Goal: Information Seeking & Learning: Learn about a topic

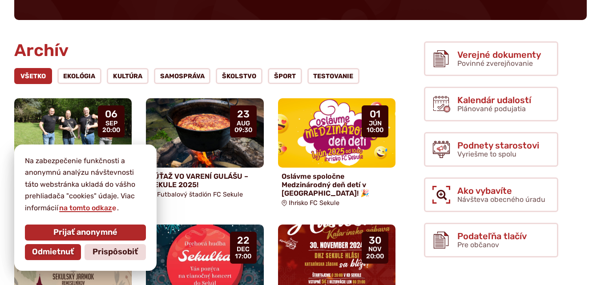
scroll to position [223, 0]
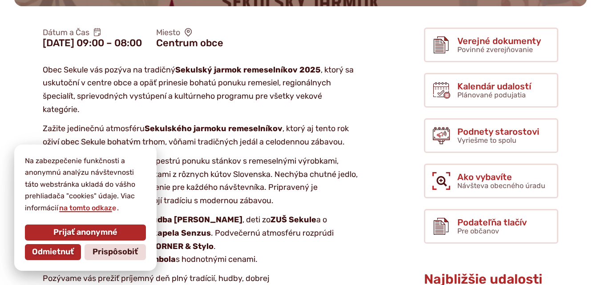
scroll to position [223, 0]
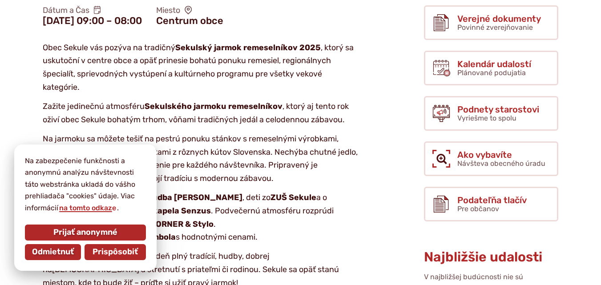
click at [126, 254] on span "Prispôsobiť" at bounding box center [115, 253] width 45 height 10
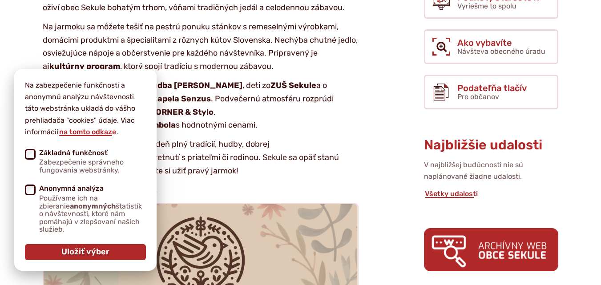
scroll to position [356, 0]
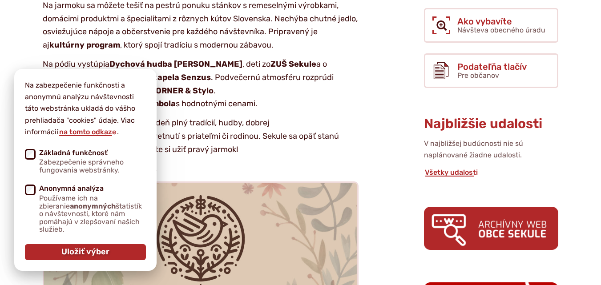
click at [143, 85] on p "Na zabezpečenie funkčnosti a anonymnú analýzu návštevnosti táto webstránka ukla…" at bounding box center [85, 109] width 121 height 59
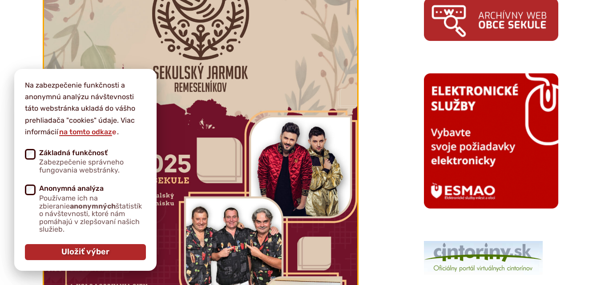
scroll to position [579, 0]
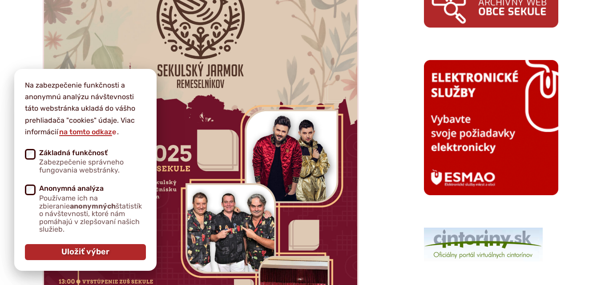
click at [134, 78] on div "Na zabezpečenie funkčnosti a anonymnú analýzu návštevnosti táto webstránka ukla…" at bounding box center [85, 170] width 142 height 202
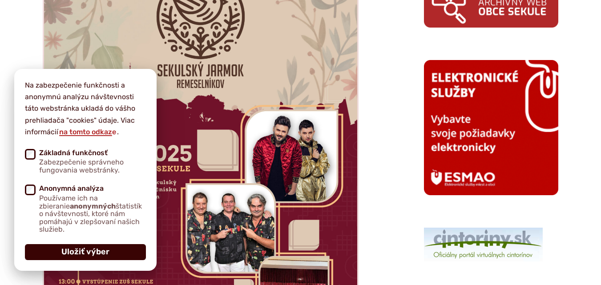
click at [99, 253] on span "Uložiť výber" at bounding box center [85, 253] width 48 height 10
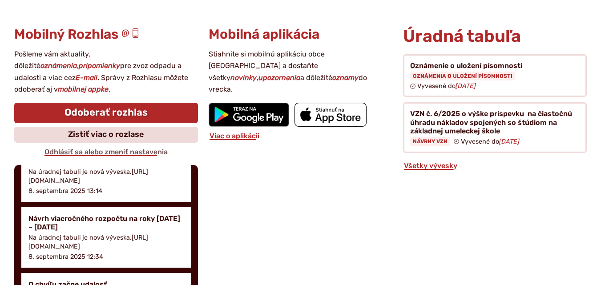
scroll to position [490, 0]
